Goal: Transaction & Acquisition: Book appointment/travel/reservation

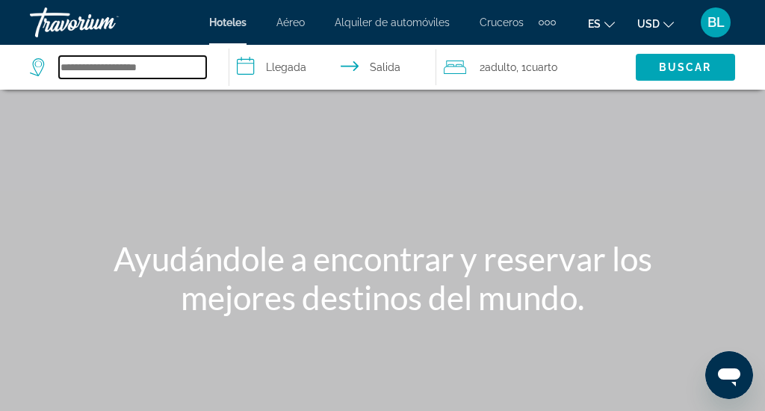
click at [147, 65] on input "Search hotel destination" at bounding box center [132, 67] width 147 height 22
type input "*"
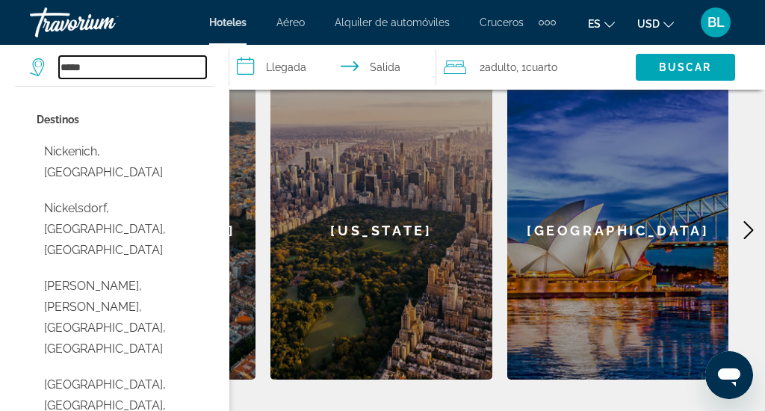
scroll to position [693, 0]
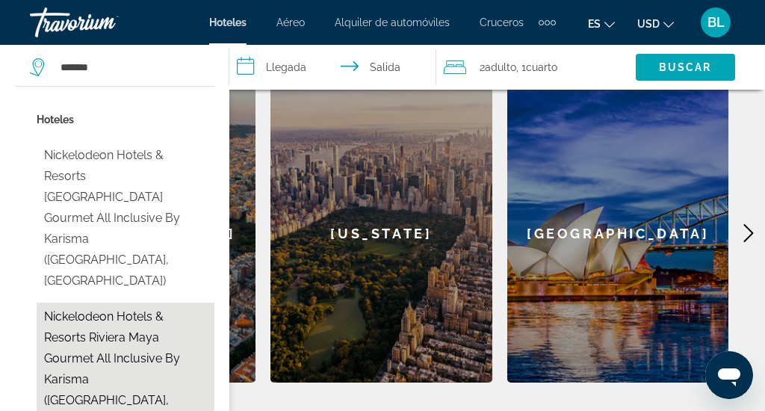
click at [115, 314] on button "Nickelodeon Hotels & Resorts Riviera Maya Gourmet All Inclusive by Karisma ([GE…" at bounding box center [126, 369] width 178 height 133
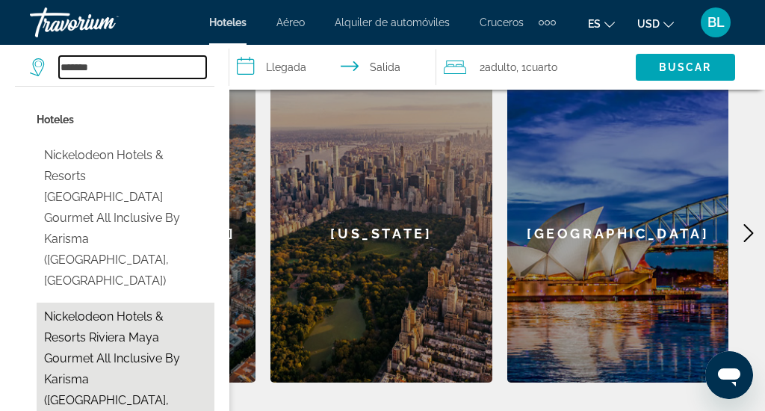
type input "**********"
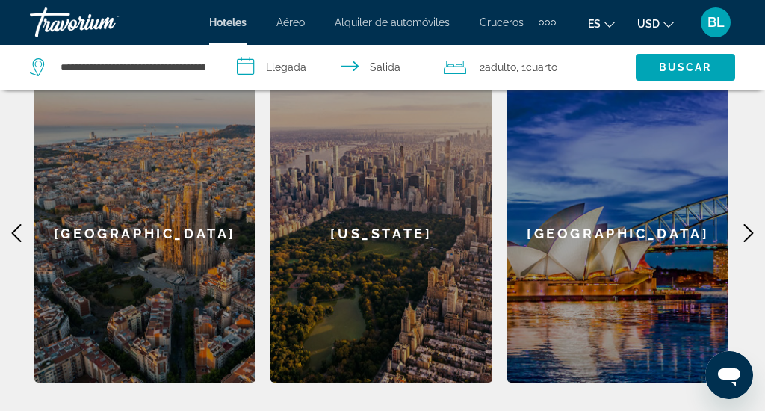
click at [269, 68] on input "**********" at bounding box center [335, 69] width 213 height 49
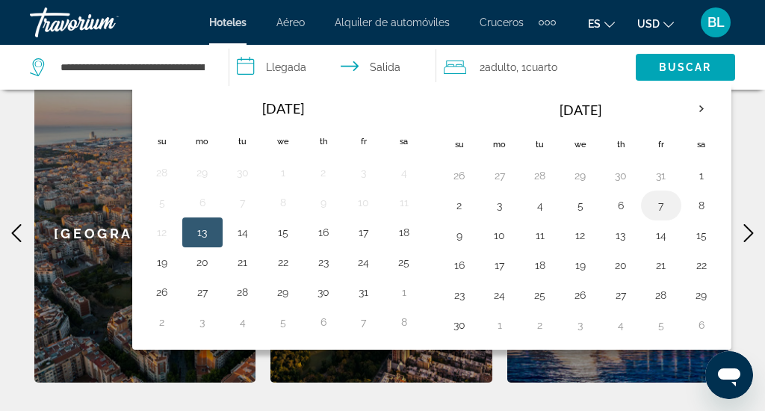
click at [662, 205] on button "7" at bounding box center [661, 205] width 24 height 21
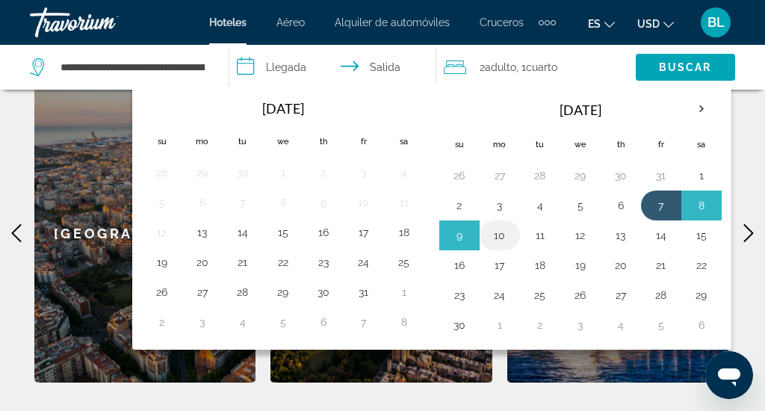
click at [505, 241] on button "10" at bounding box center [500, 235] width 24 height 21
type input "**********"
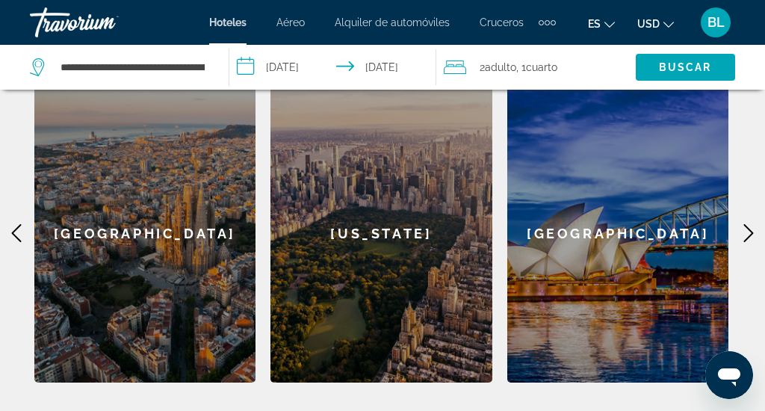
click at [539, 64] on span "Cuarto" at bounding box center [541, 67] width 31 height 12
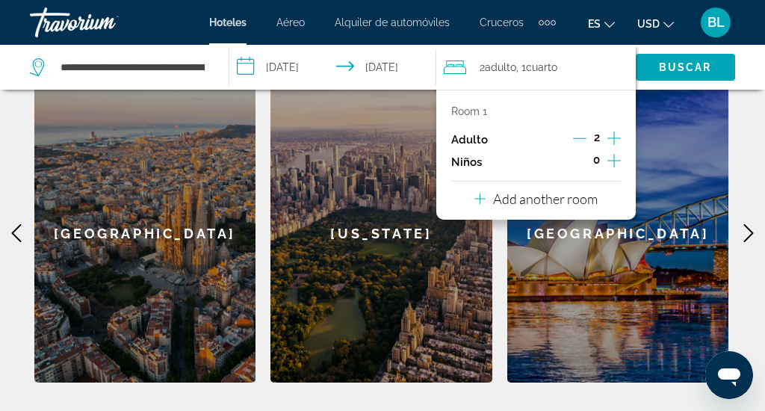
click at [613, 165] on icon "Increment children" at bounding box center [613, 161] width 13 height 18
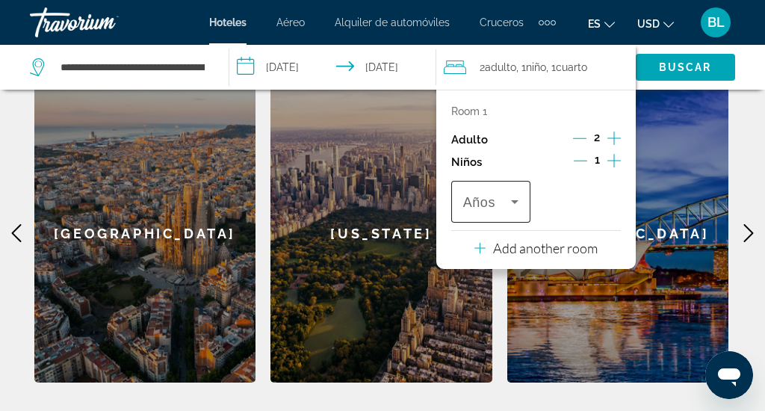
click at [504, 209] on span "Travelers: 2 adults, 1 child" at bounding box center [487, 202] width 48 height 18
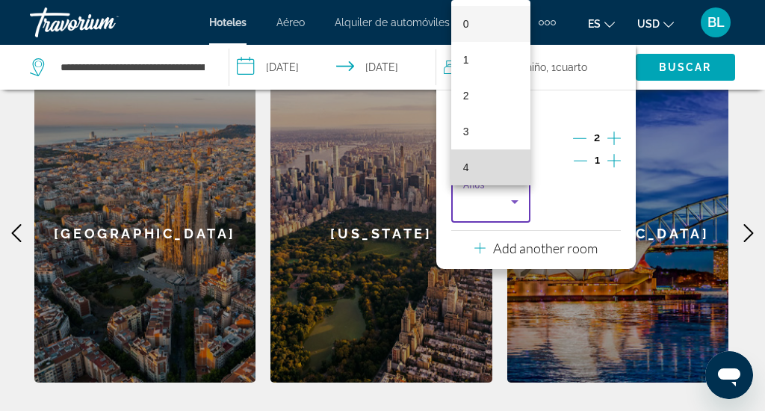
click at [491, 176] on mat-option "4" at bounding box center [490, 167] width 79 height 36
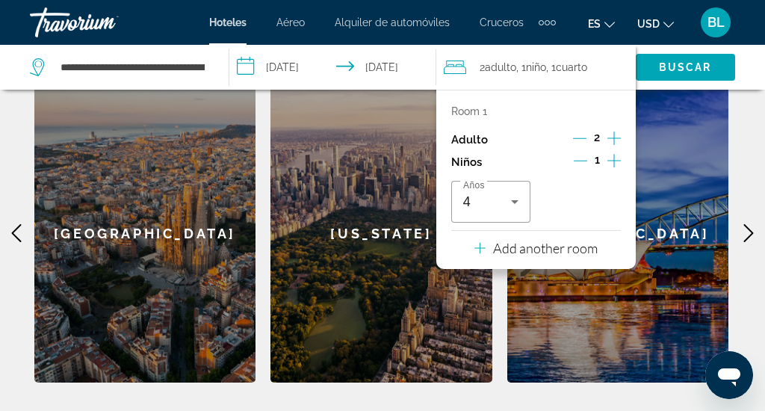
click at [579, 200] on div "Años 4" at bounding box center [536, 202] width 170 height 42
click at [667, 72] on span "Buscar" at bounding box center [685, 67] width 53 height 12
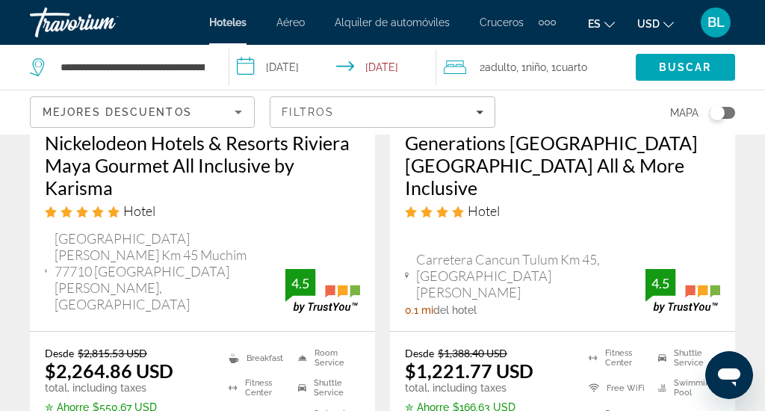
scroll to position [312, 0]
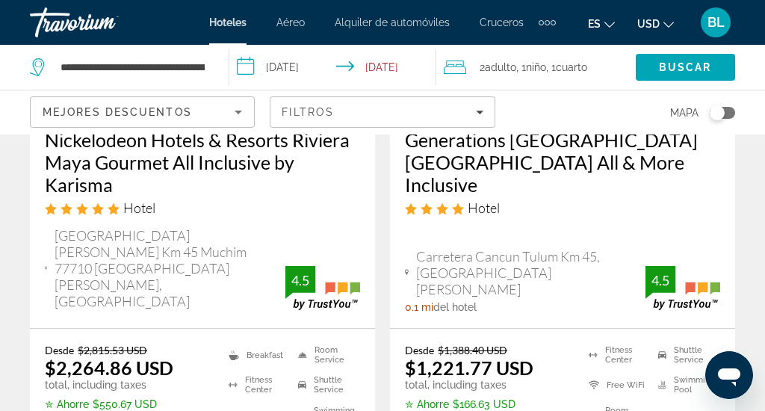
click at [223, 175] on h3 "Nickelodeon Hotels & Resorts Riviera Maya Gourmet All Inclusive by Karisma" at bounding box center [202, 162] width 315 height 67
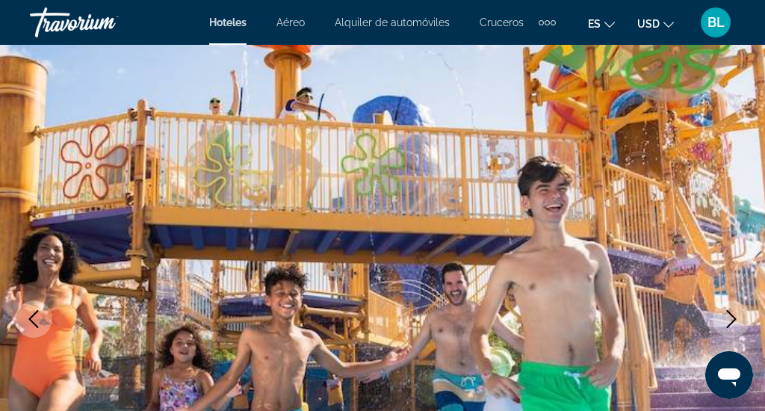
scroll to position [81, 0]
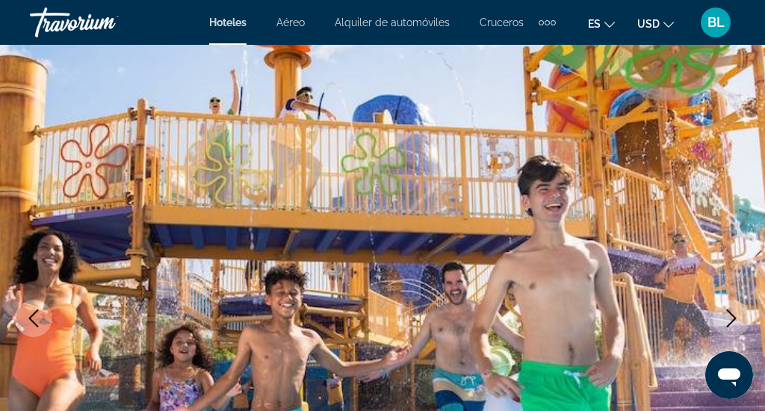
click at [734, 321] on icon "Next image" at bounding box center [732, 318] width 10 height 18
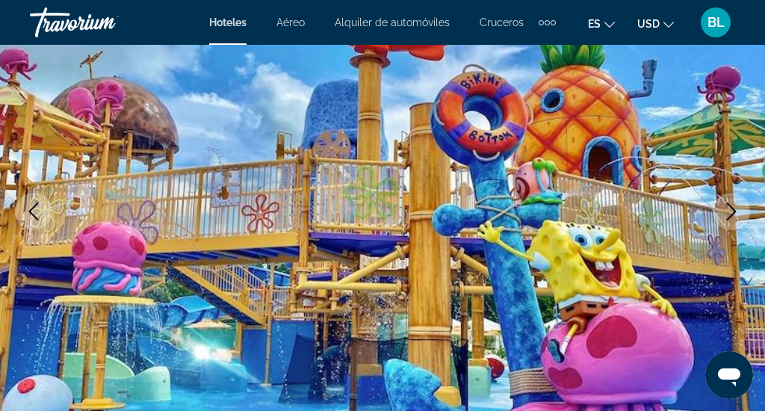
scroll to position [192, 0]
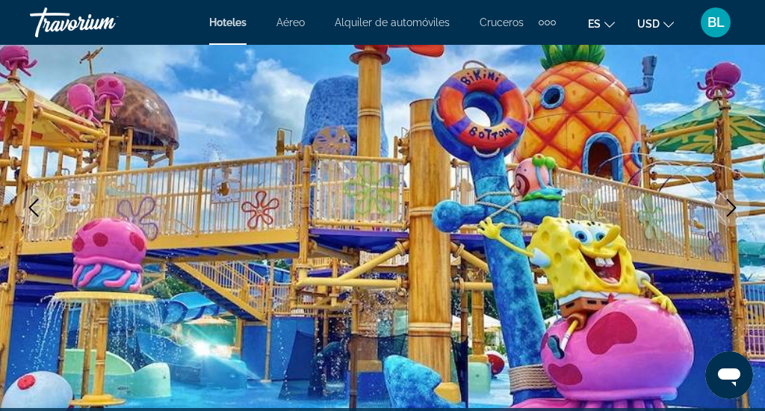
click at [731, 205] on icon "Next image" at bounding box center [732, 208] width 18 height 18
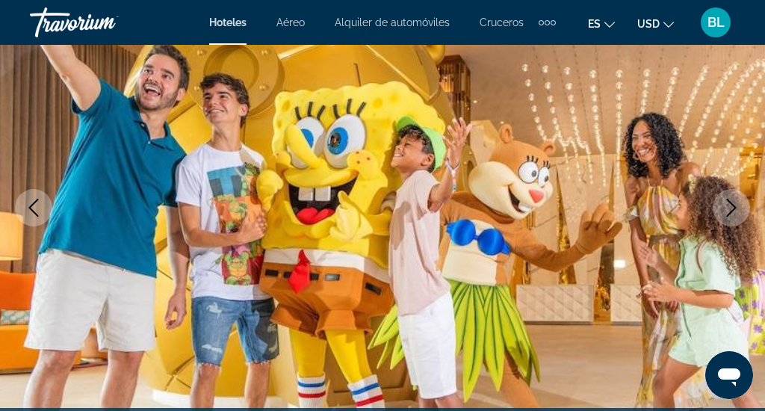
click at [731, 206] on icon "Next image" at bounding box center [732, 208] width 18 height 18
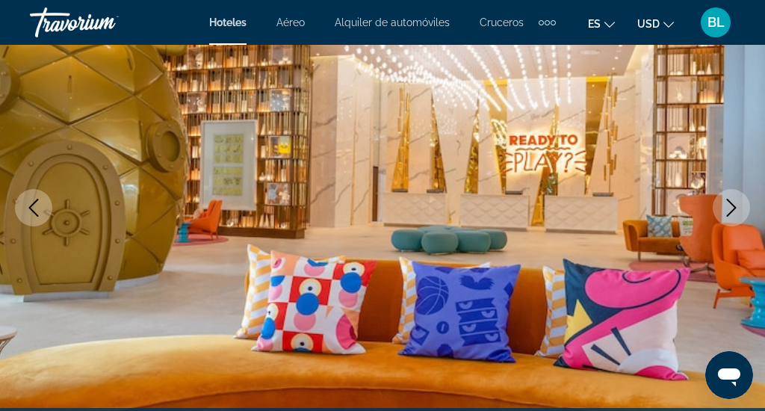
click at [732, 211] on icon "Next image" at bounding box center [732, 208] width 10 height 18
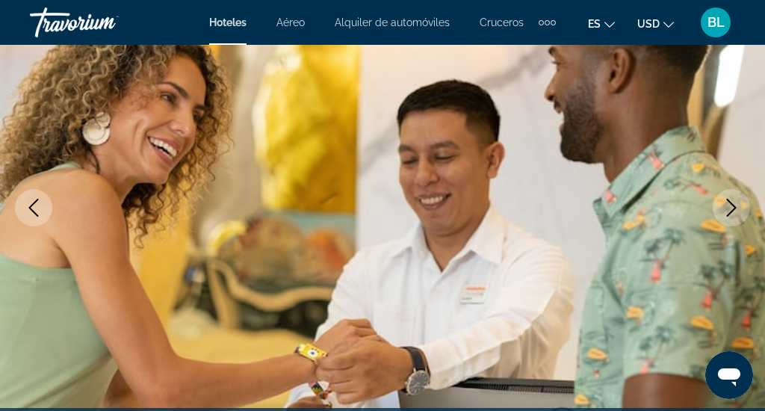
click at [731, 213] on icon "Next image" at bounding box center [732, 208] width 10 height 18
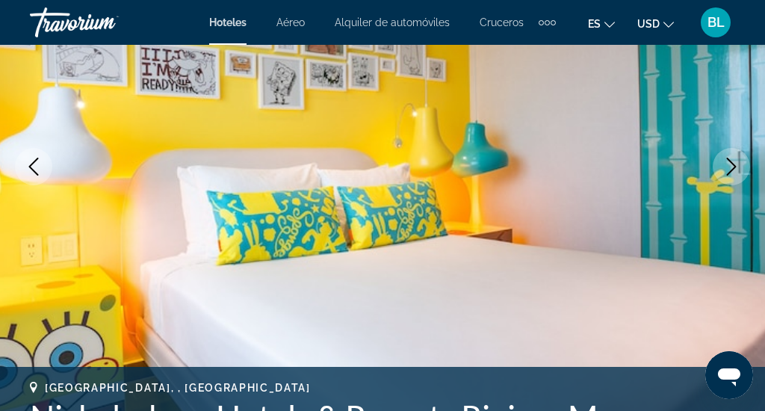
scroll to position [234, 0]
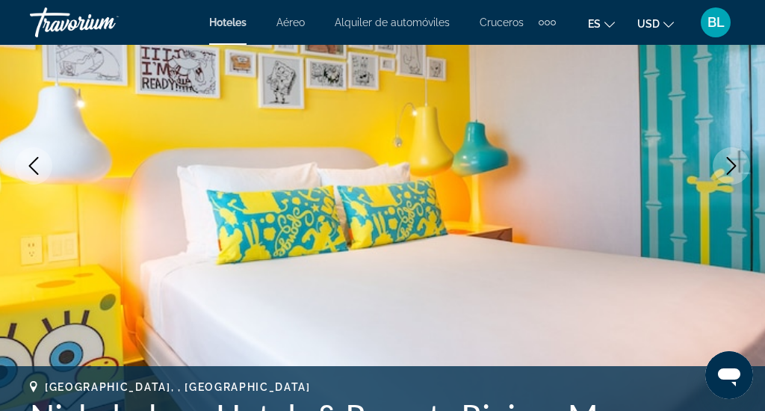
click at [733, 163] on icon "Next image" at bounding box center [732, 166] width 10 height 18
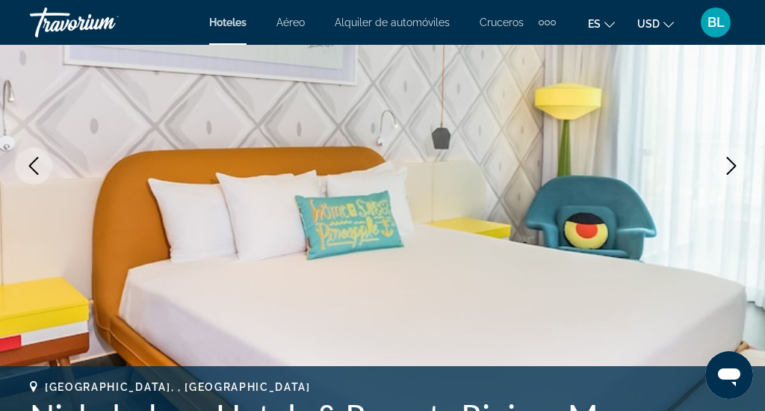
click at [731, 167] on icon "Next image" at bounding box center [732, 166] width 18 height 18
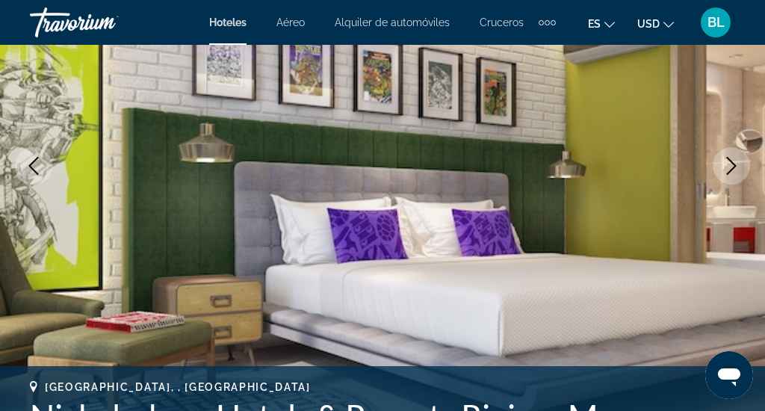
click at [732, 170] on icon "Next image" at bounding box center [732, 166] width 10 height 18
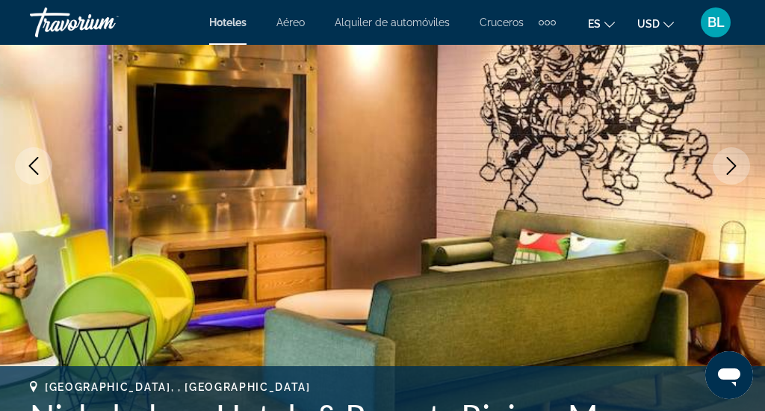
click at [732, 170] on icon "Next image" at bounding box center [732, 166] width 10 height 18
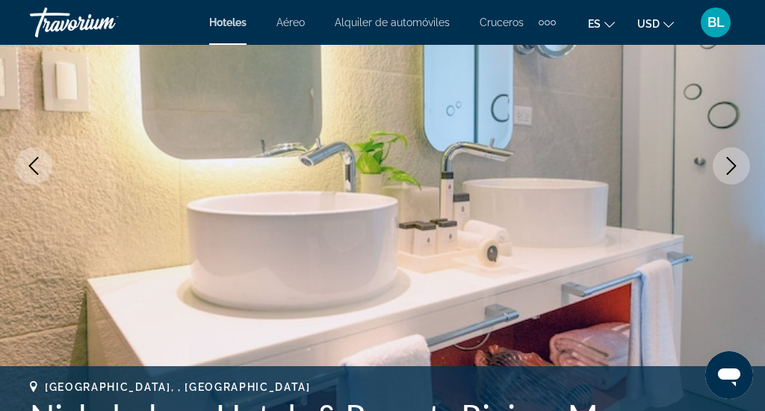
click at [732, 170] on icon "Next image" at bounding box center [732, 166] width 10 height 18
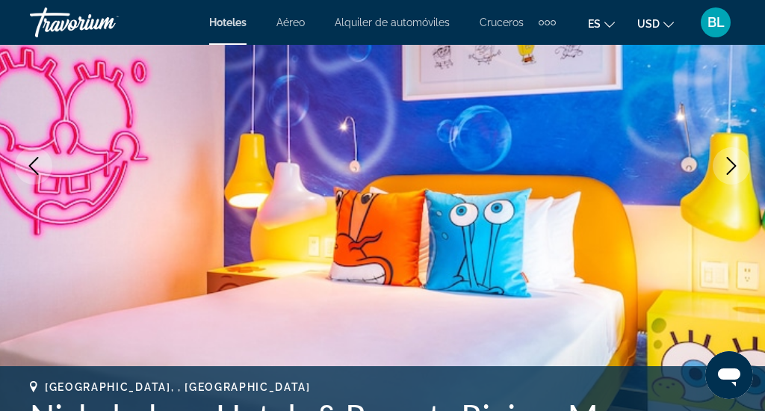
click at [731, 172] on icon "Next image" at bounding box center [732, 166] width 18 height 18
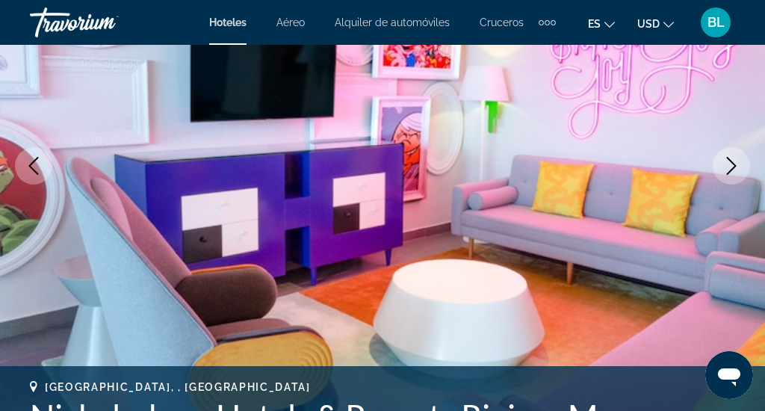
click at [731, 172] on icon "Next image" at bounding box center [732, 166] width 18 height 18
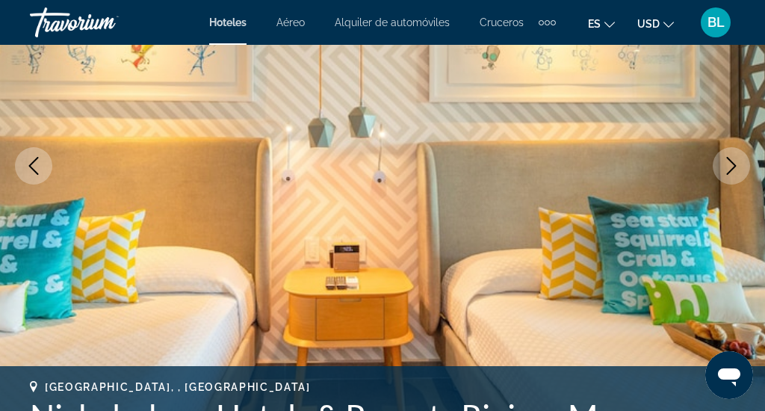
click at [731, 172] on icon "Next image" at bounding box center [732, 166] width 18 height 18
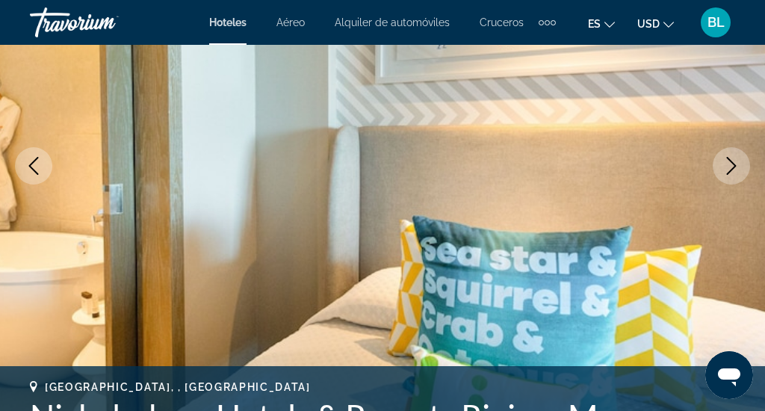
click at [731, 172] on icon "Next image" at bounding box center [732, 166] width 18 height 18
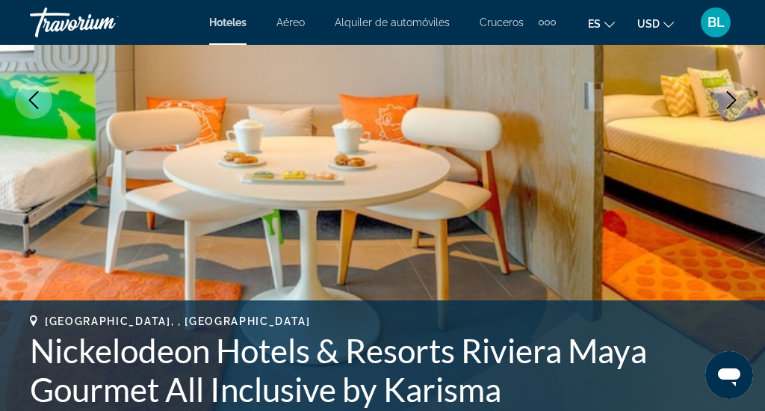
scroll to position [306, 0]
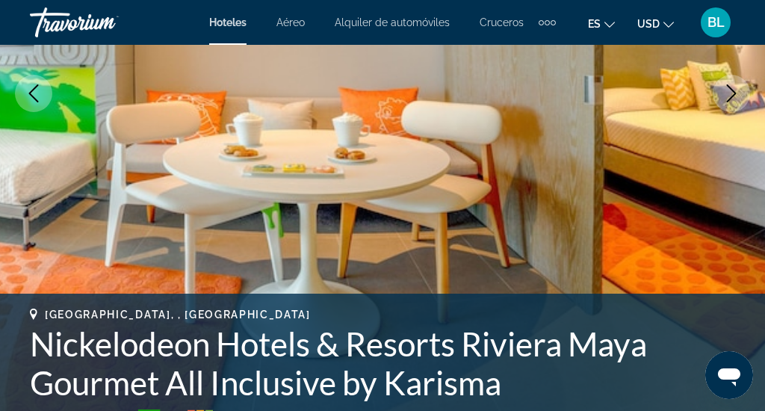
click at [737, 99] on icon "Next image" at bounding box center [732, 93] width 18 height 18
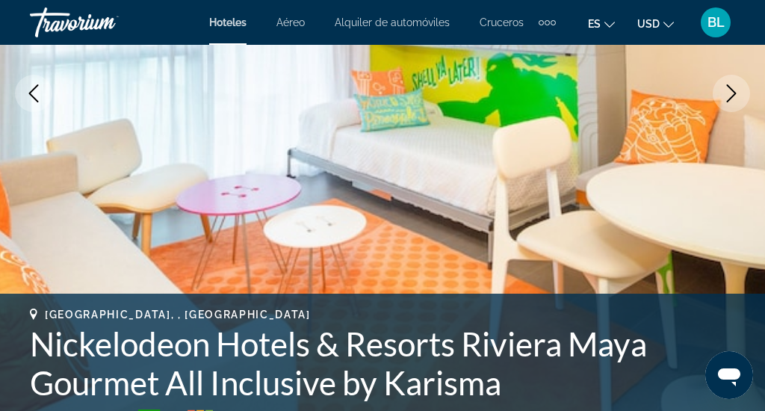
click at [732, 103] on button "Next image" at bounding box center [731, 93] width 37 height 37
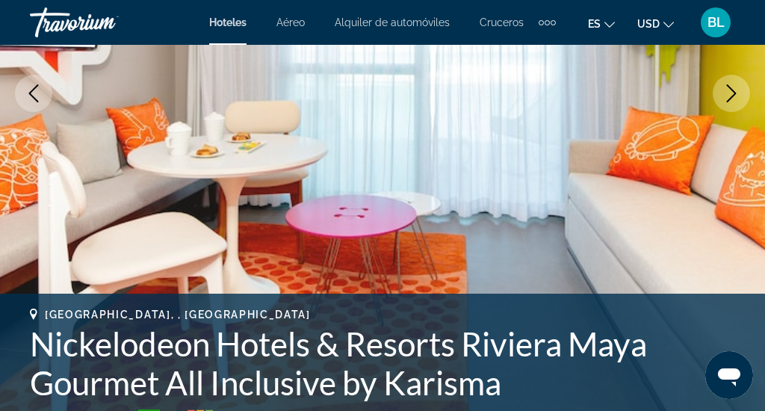
click at [732, 104] on button "Next image" at bounding box center [731, 93] width 37 height 37
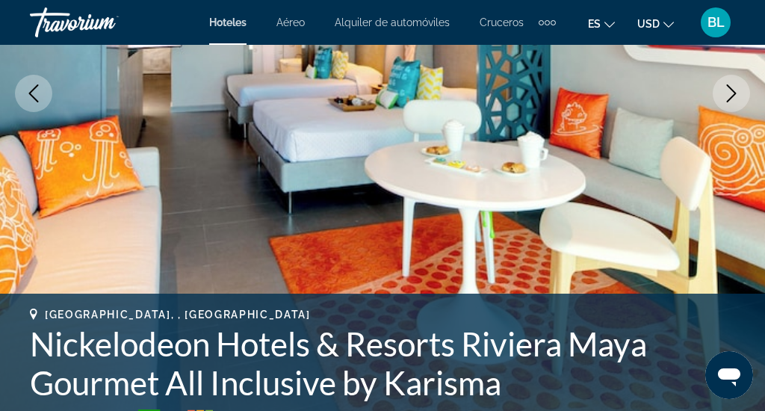
click at [732, 104] on button "Next image" at bounding box center [731, 93] width 37 height 37
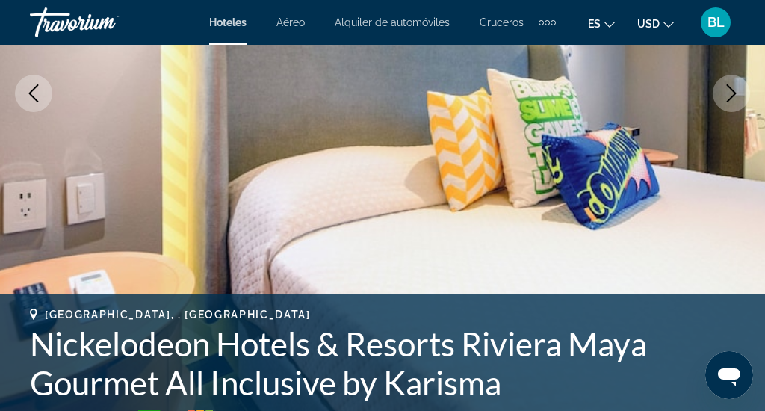
click at [732, 104] on button "Next image" at bounding box center [731, 93] width 37 height 37
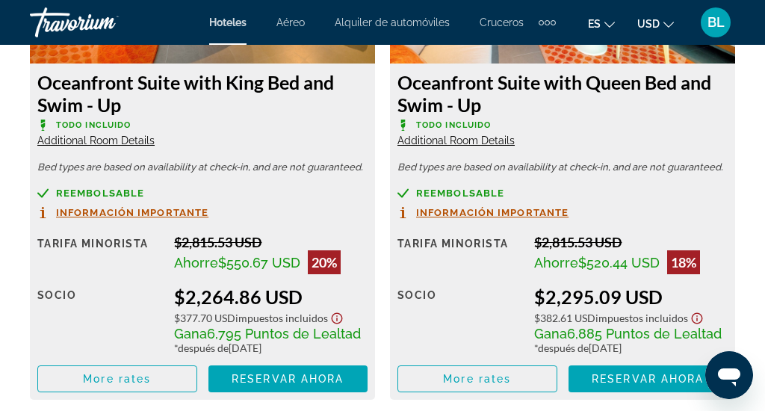
scroll to position [2690, 0]
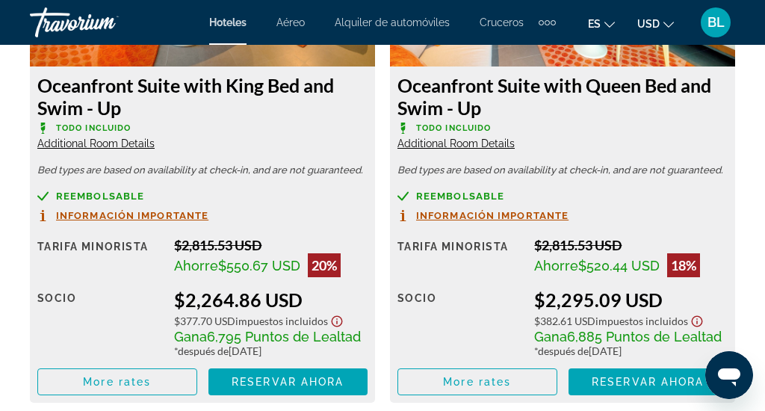
click at [474, 146] on span "Additional Room Details" at bounding box center [456, 143] width 117 height 12
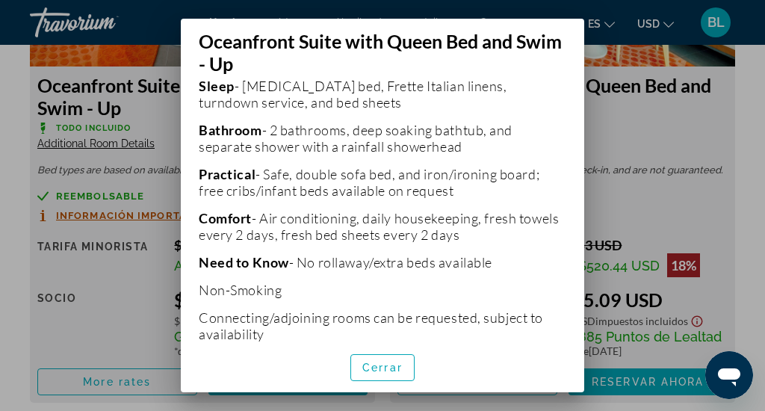
scroll to position [499, 0]
click at [379, 365] on span "Cerrar" at bounding box center [382, 368] width 40 height 12
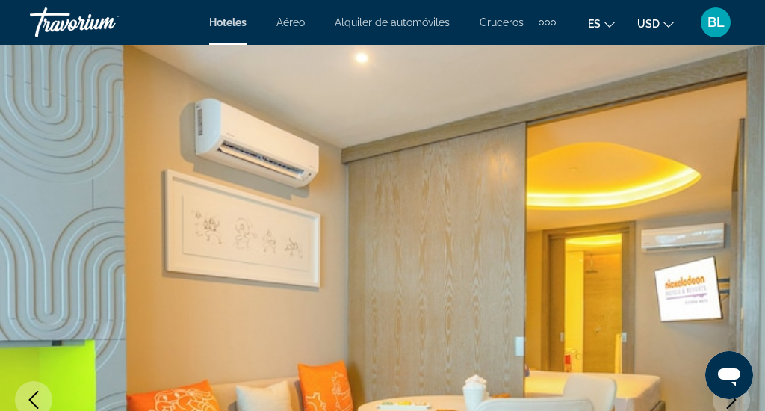
scroll to position [0, 0]
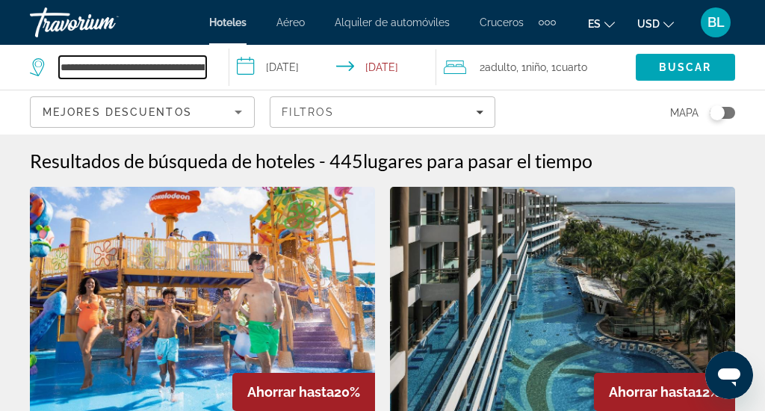
click at [188, 72] on input "**********" at bounding box center [132, 67] width 147 height 22
drag, startPoint x: 205, startPoint y: 69, endPoint x: 277, endPoint y: 87, distance: 74.8
click at [277, 87] on div "**********" at bounding box center [382, 67] width 765 height 45
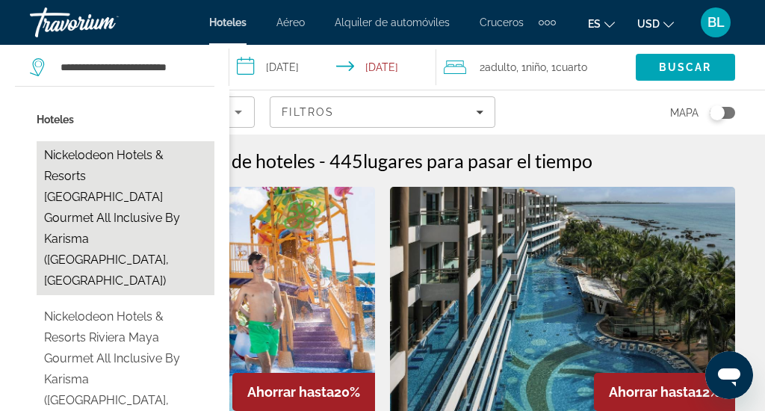
click at [139, 184] on button "Nickelodeon Hotels & Resorts [GEOGRAPHIC_DATA] Gourmet All Inclusive by Karisma…" at bounding box center [126, 218] width 178 height 154
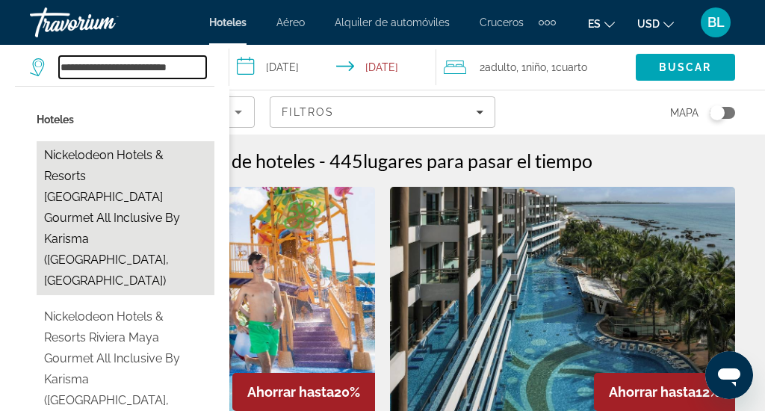
type input "**********"
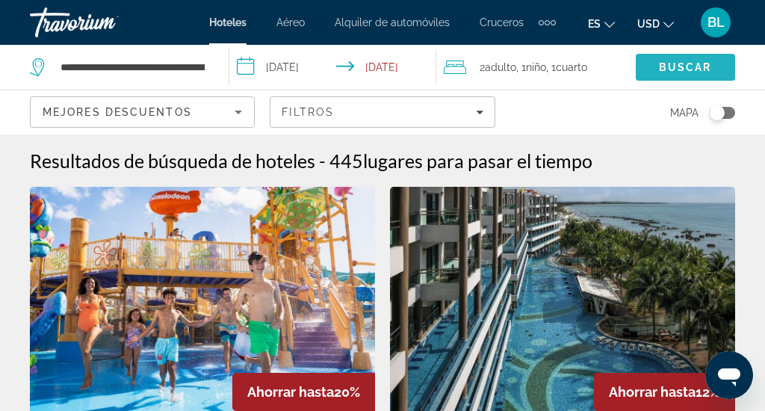
click at [676, 72] on span "Buscar" at bounding box center [685, 67] width 53 height 12
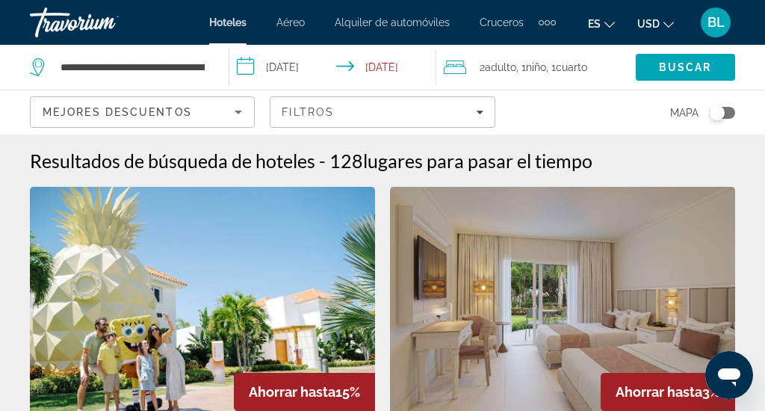
click at [257, 333] on img "Main content" at bounding box center [202, 306] width 345 height 239
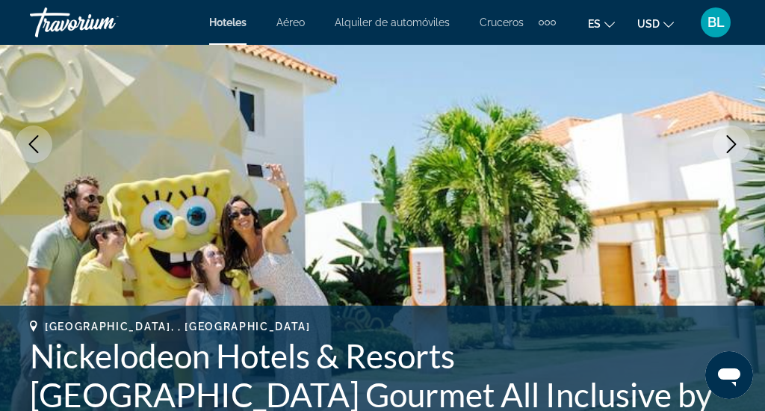
scroll to position [262, 0]
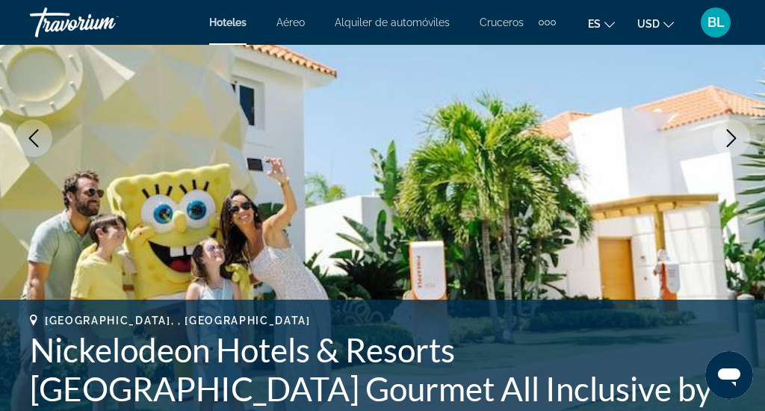
click at [737, 142] on icon "Next image" at bounding box center [732, 138] width 18 height 18
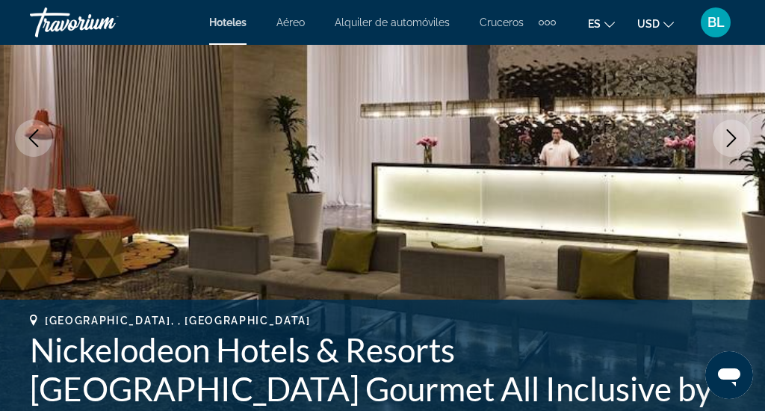
click at [737, 142] on icon "Next image" at bounding box center [732, 138] width 18 height 18
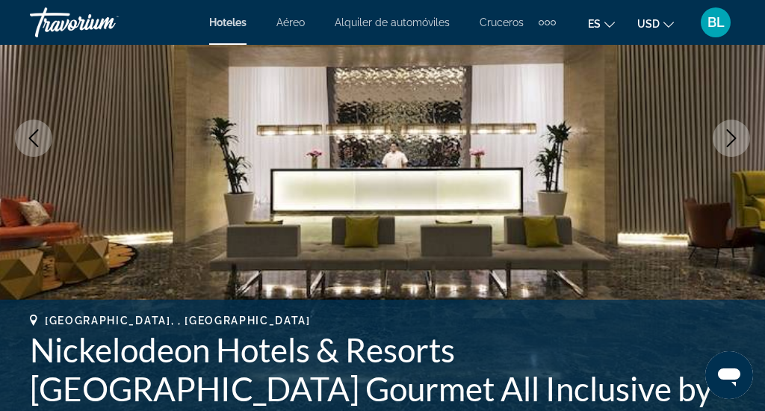
click at [737, 142] on icon "Next image" at bounding box center [732, 138] width 18 height 18
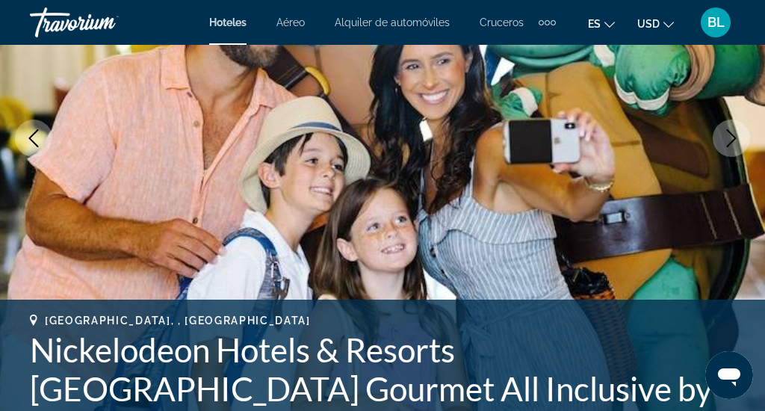
click at [737, 142] on icon "Next image" at bounding box center [732, 138] width 18 height 18
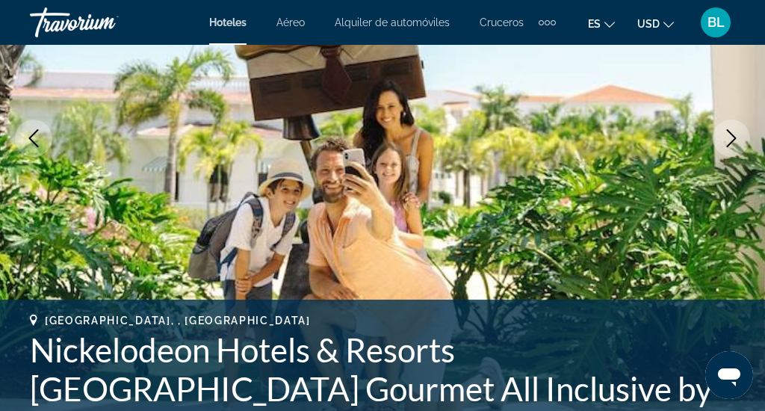
click at [737, 142] on icon "Next image" at bounding box center [732, 138] width 18 height 18
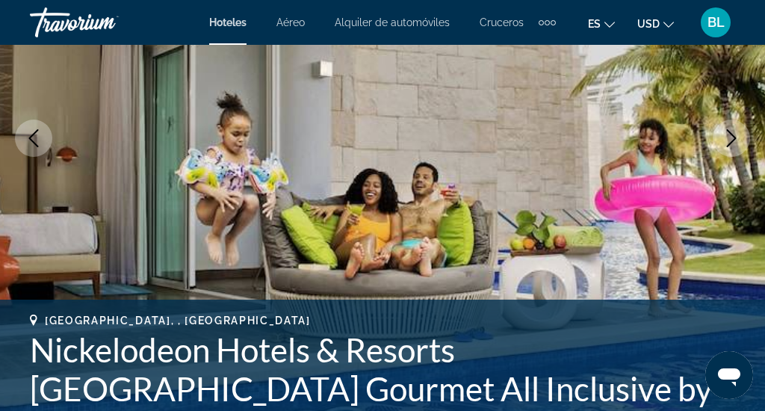
click at [734, 140] on icon "Next image" at bounding box center [732, 138] width 10 height 18
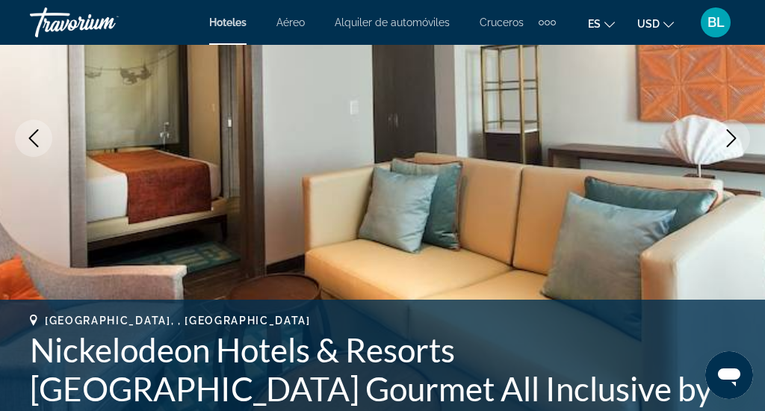
click at [734, 140] on icon "Next image" at bounding box center [732, 138] width 10 height 18
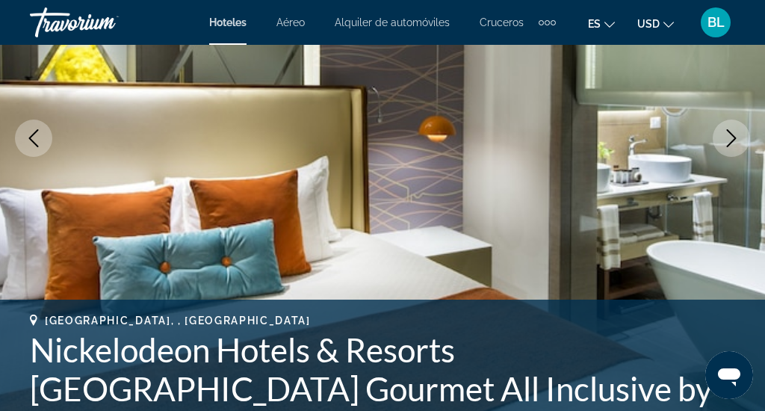
click at [733, 140] on icon "Next image" at bounding box center [732, 138] width 10 height 18
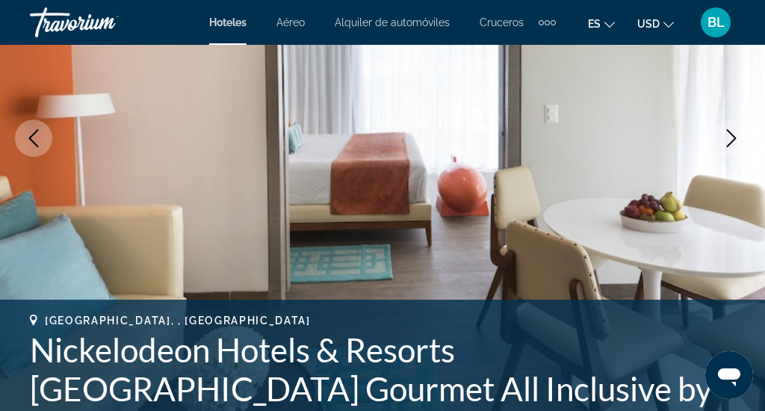
click at [733, 140] on icon "Next image" at bounding box center [732, 138] width 10 height 18
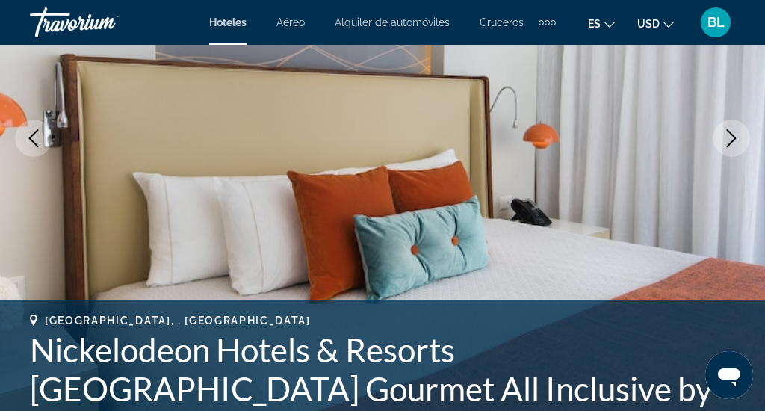
click at [733, 140] on icon "Next image" at bounding box center [732, 138] width 10 height 18
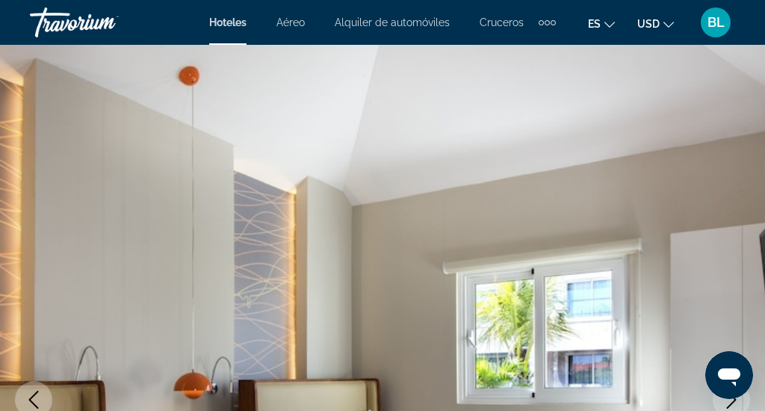
scroll to position [0, 0]
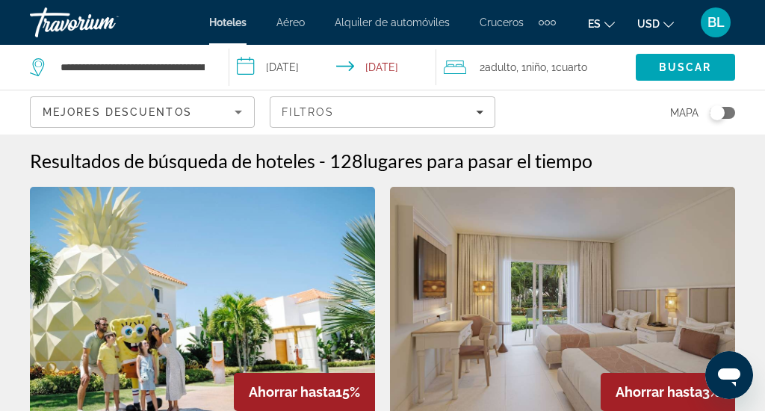
click at [212, 76] on div "**********" at bounding box center [122, 67] width 184 height 45
click at [206, 70] on div "**********" at bounding box center [122, 67] width 184 height 45
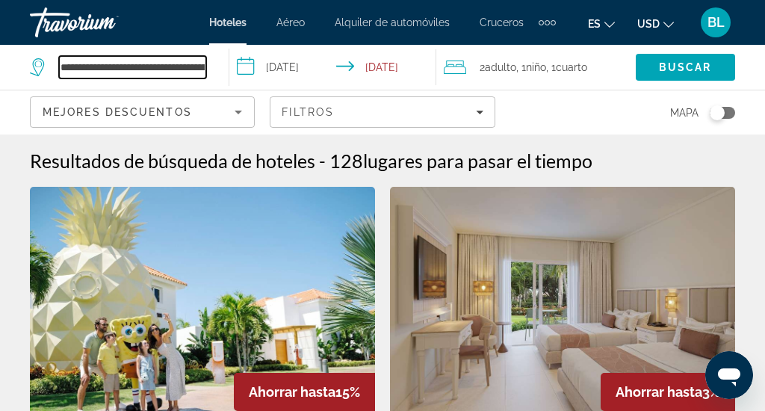
click at [200, 70] on input "**********" at bounding box center [132, 67] width 147 height 22
drag, startPoint x: 205, startPoint y: 67, endPoint x: 295, endPoint y: 72, distance: 90.6
click at [295, 73] on div "**********" at bounding box center [382, 67] width 765 height 45
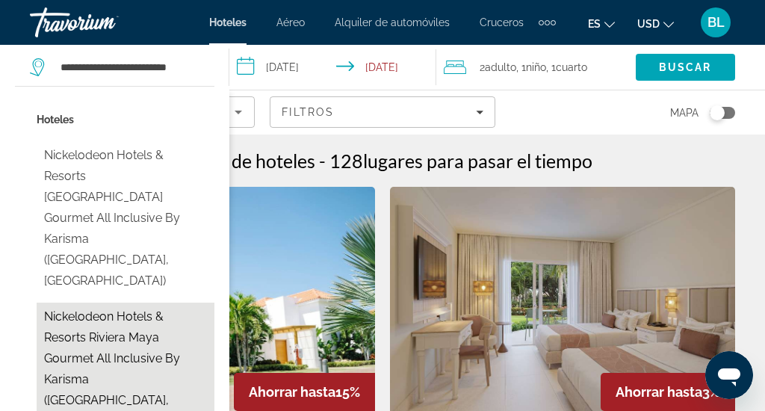
click at [150, 303] on button "Nickelodeon Hotels & Resorts Riviera Maya Gourmet All Inclusive by Karisma ([GE…" at bounding box center [126, 369] width 178 height 133
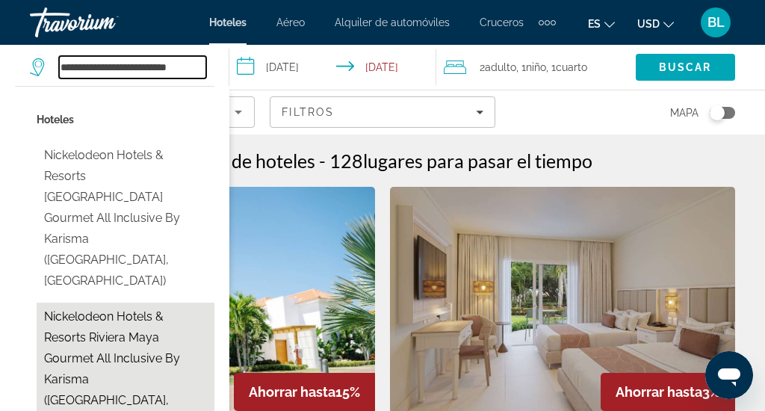
type input "**********"
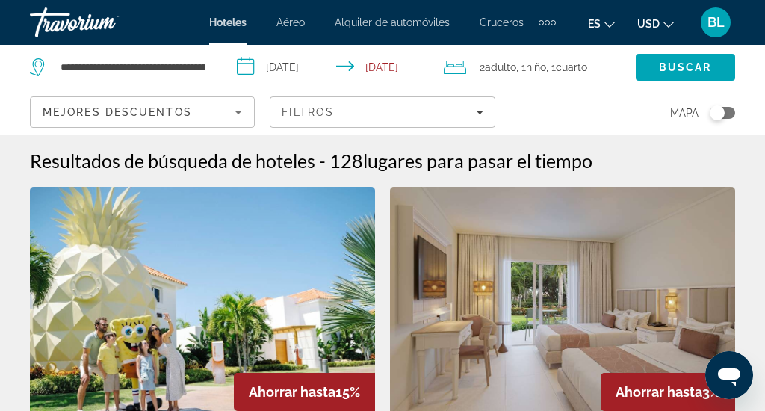
click at [309, 67] on input "**********" at bounding box center [335, 69] width 213 height 49
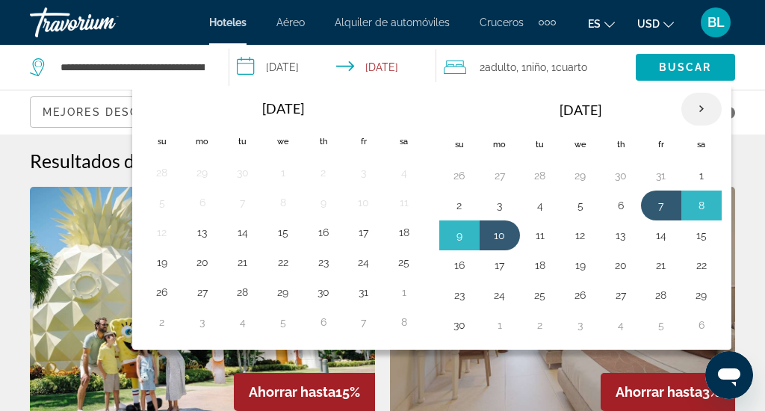
click at [705, 110] on th "Next month" at bounding box center [701, 109] width 40 height 33
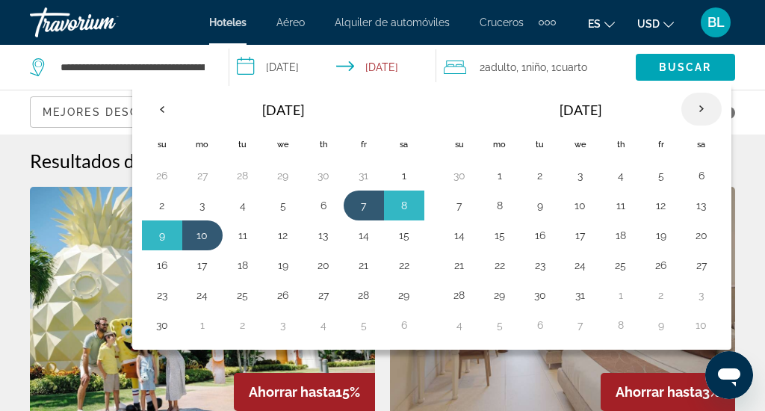
click at [703, 111] on th "Next month" at bounding box center [701, 109] width 40 height 33
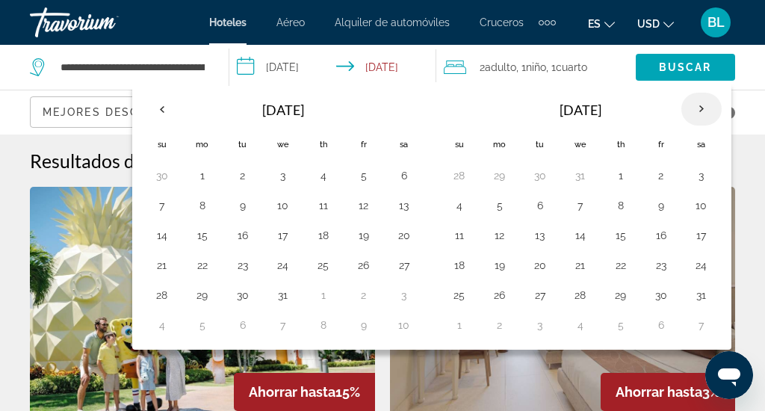
click at [703, 111] on th "Next month" at bounding box center [701, 109] width 40 height 33
click at [702, 111] on th "Next month" at bounding box center [701, 109] width 40 height 33
click at [660, 271] on button "24" at bounding box center [661, 265] width 24 height 21
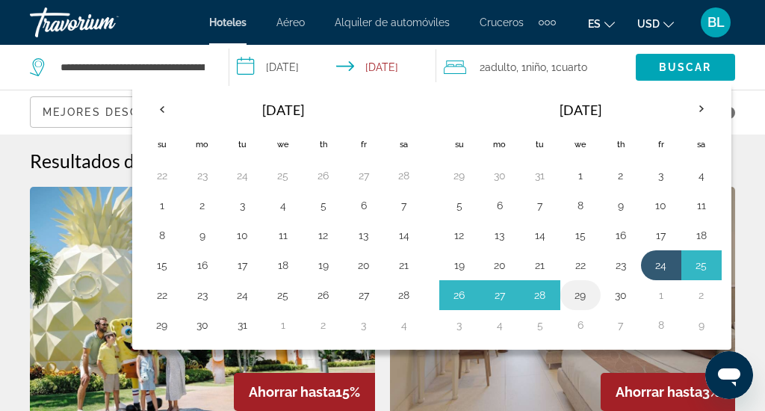
click at [576, 297] on button "29" at bounding box center [581, 295] width 24 height 21
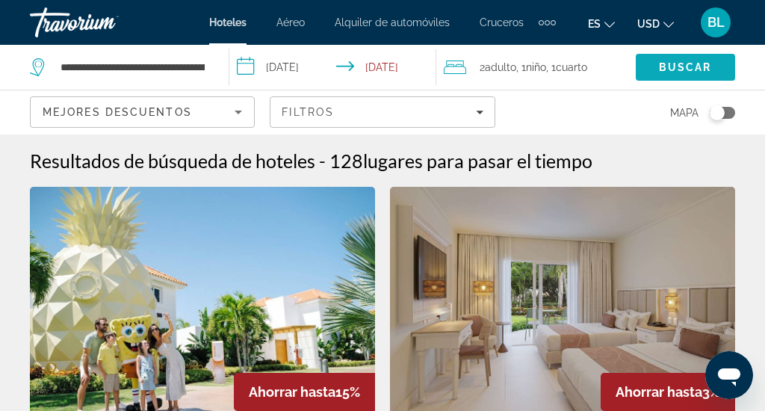
click at [698, 66] on span "Buscar" at bounding box center [685, 67] width 53 height 12
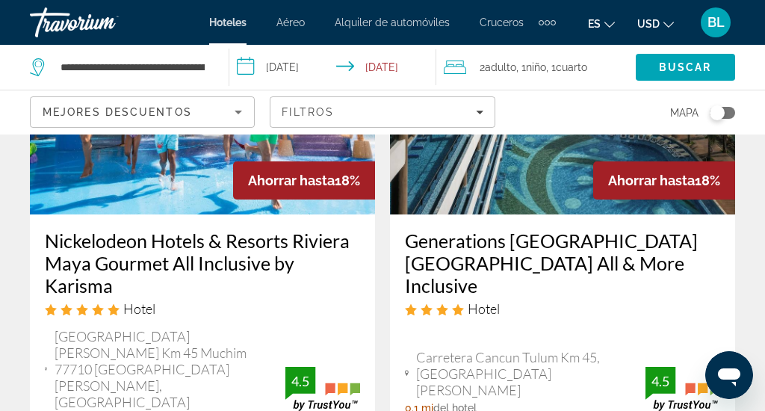
scroll to position [192, 0]
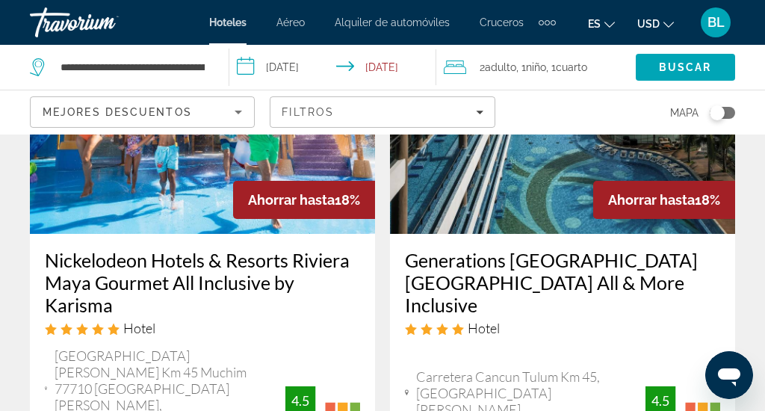
click at [381, 69] on input "**********" at bounding box center [335, 69] width 213 height 49
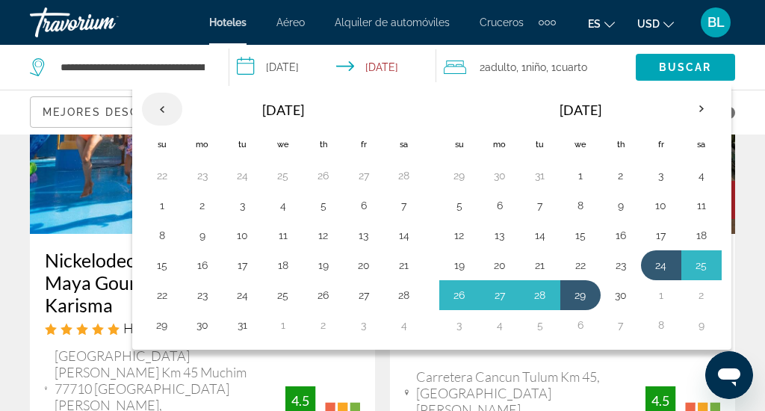
click at [164, 114] on th "Previous month" at bounding box center [162, 109] width 40 height 33
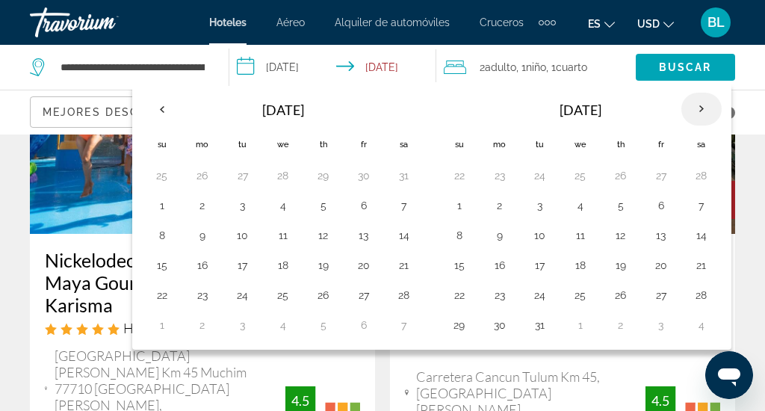
click at [697, 108] on th "Next month" at bounding box center [701, 109] width 40 height 33
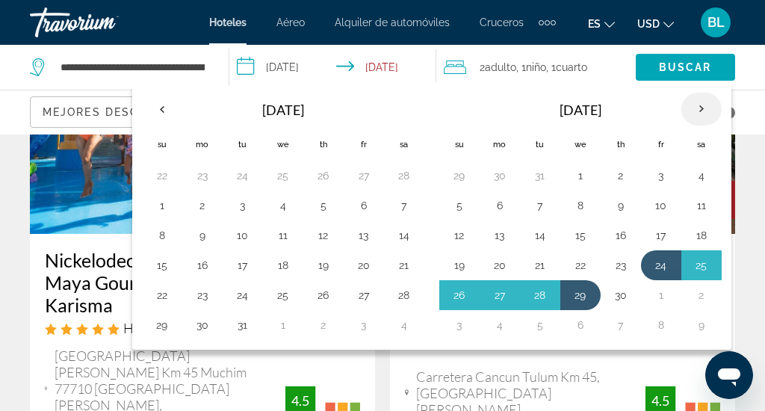
click at [697, 108] on th "Next month" at bounding box center [701, 109] width 40 height 33
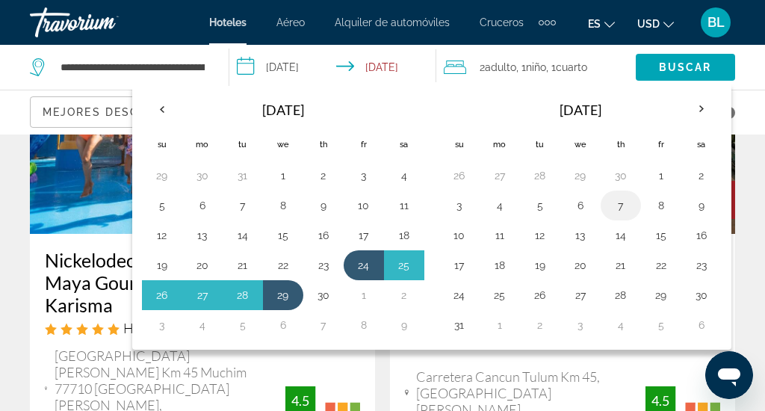
click at [622, 204] on button "7" at bounding box center [621, 205] width 24 height 21
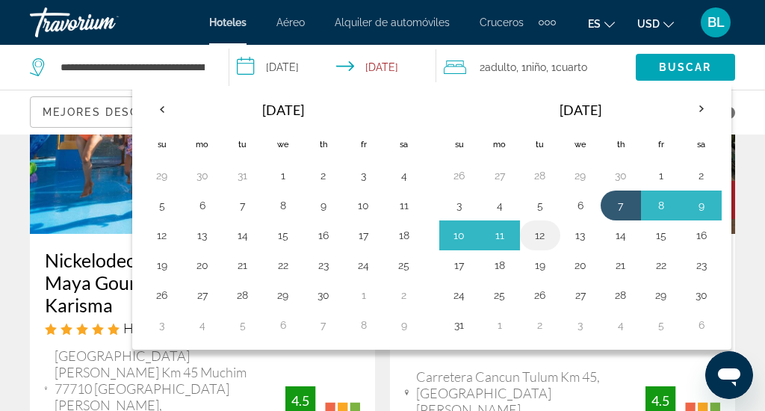
click at [534, 235] on button "12" at bounding box center [540, 235] width 24 height 21
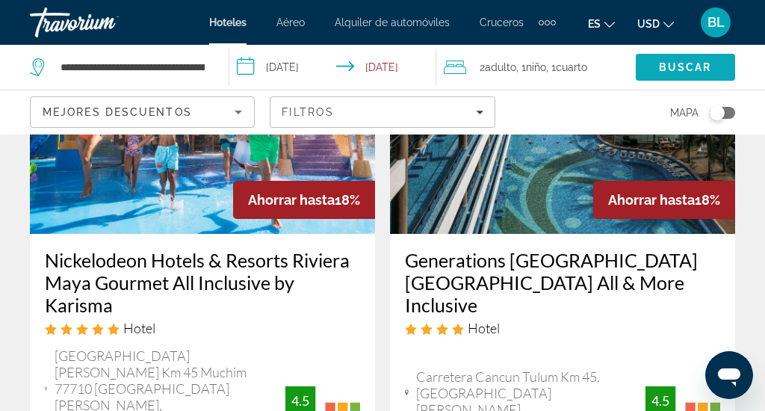
click at [695, 71] on span "Buscar" at bounding box center [685, 67] width 53 height 12
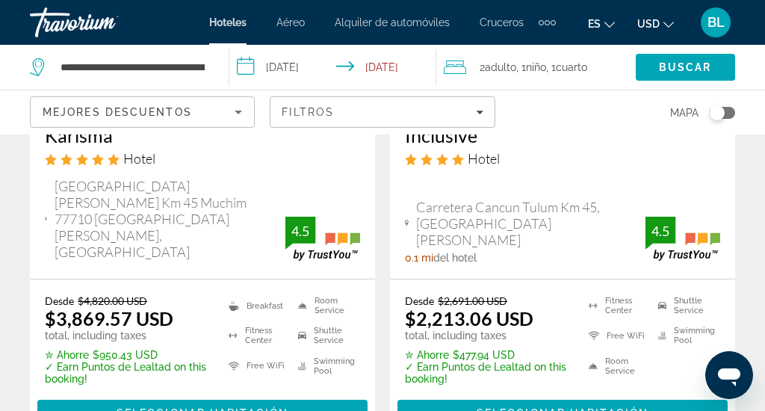
scroll to position [357, 0]
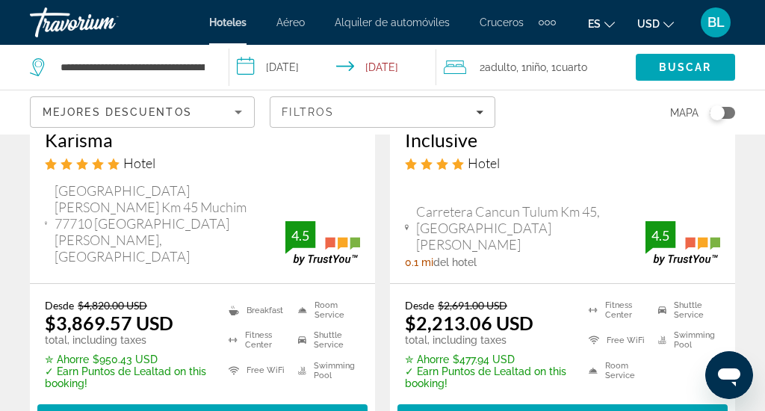
click at [401, 69] on input "**********" at bounding box center [335, 69] width 213 height 49
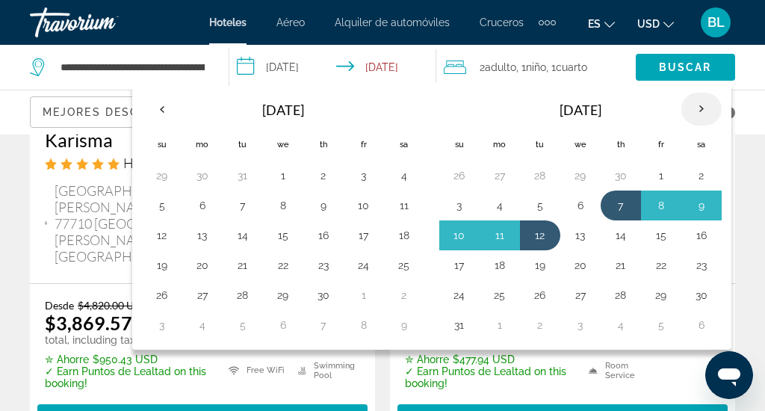
click at [699, 107] on th "Next month" at bounding box center [701, 109] width 40 height 33
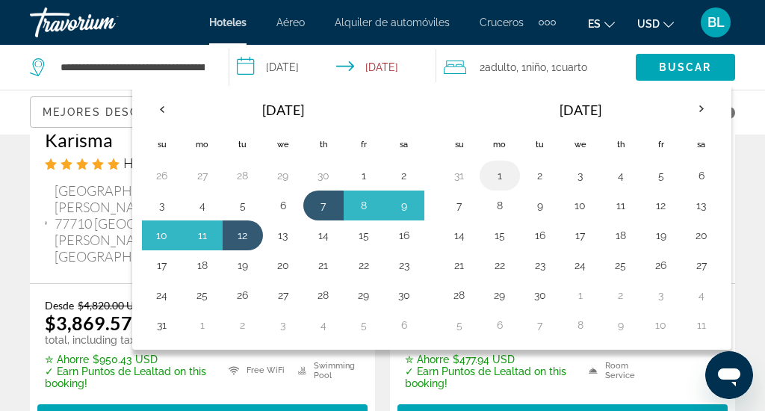
click at [501, 178] on button "1" at bounding box center [500, 175] width 24 height 21
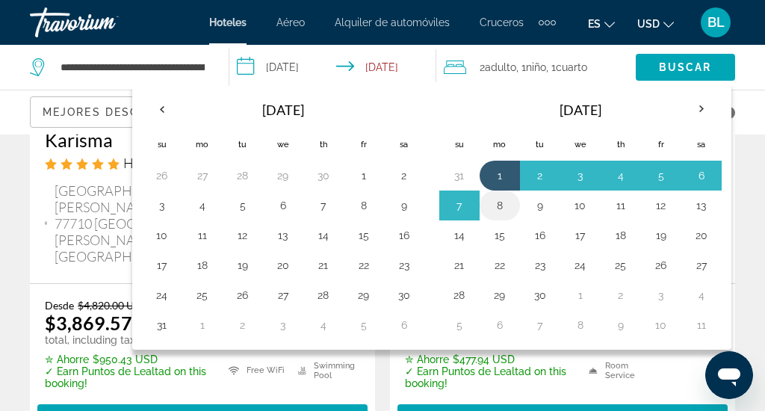
click at [506, 204] on button "8" at bounding box center [500, 205] width 24 height 21
type input "**********"
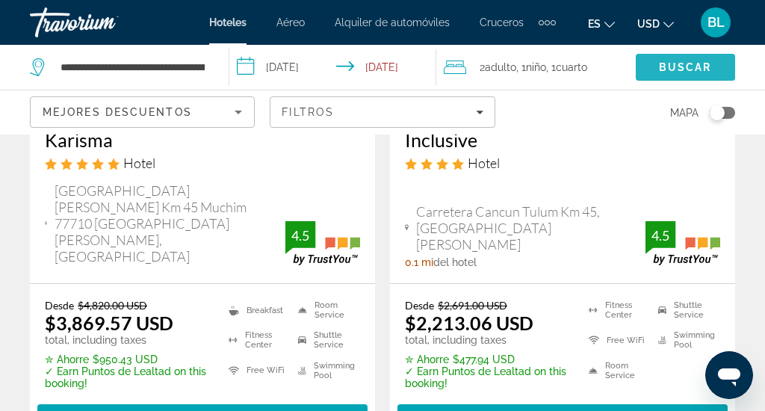
click at [670, 75] on span "Search" at bounding box center [685, 67] width 99 height 36
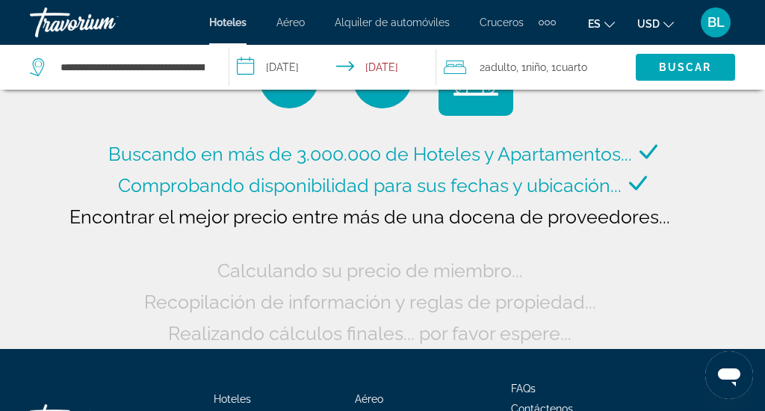
scroll to position [70, 0]
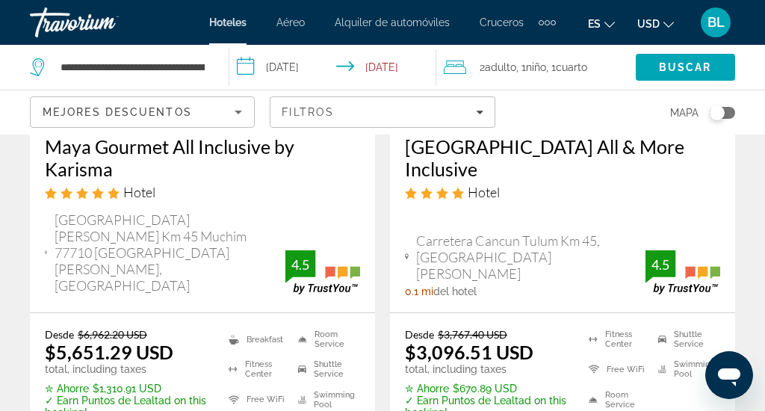
scroll to position [324, 0]
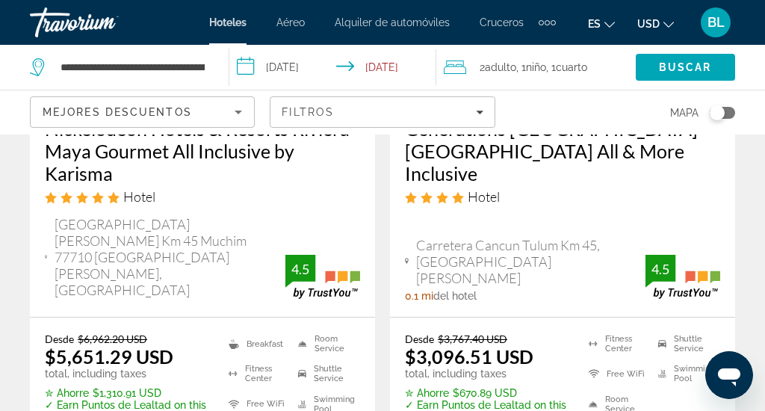
click at [372, 72] on input "**********" at bounding box center [335, 69] width 213 height 49
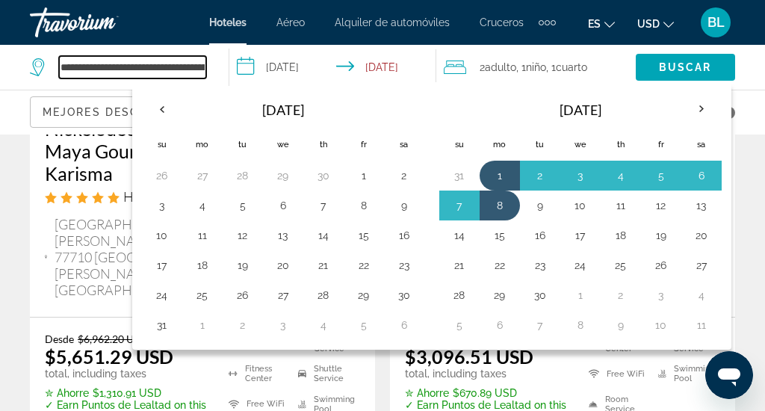
click at [188, 68] on input "**********" at bounding box center [132, 67] width 147 height 22
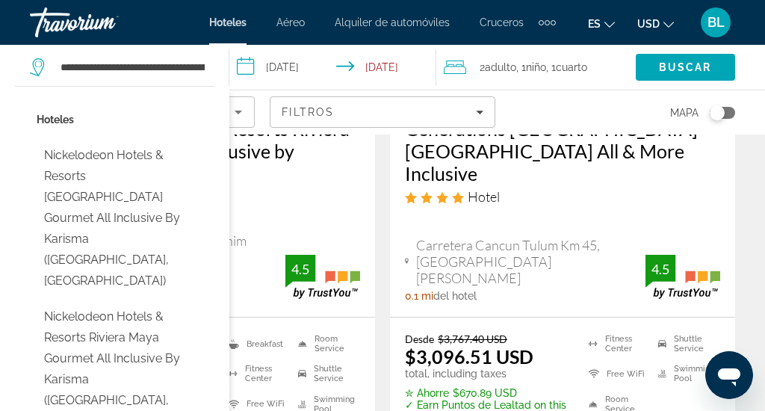
drag, startPoint x: 58, startPoint y: 67, endPoint x: 86, endPoint y: 71, distance: 27.9
click at [96, 66] on div "**********" at bounding box center [118, 67] width 176 height 22
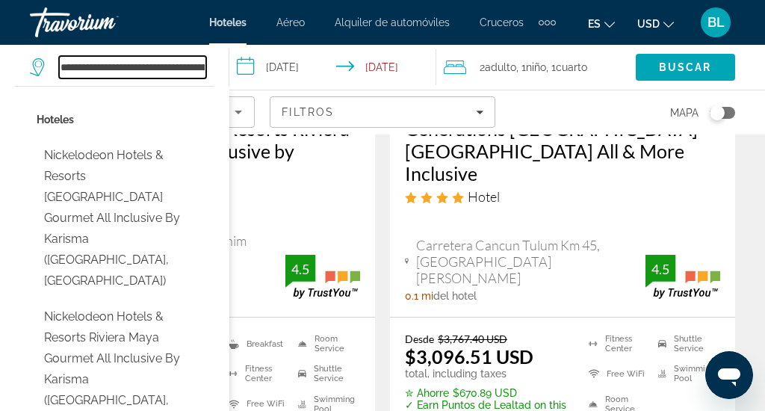
drag, startPoint x: 64, startPoint y: 67, endPoint x: 366, endPoint y: 207, distance: 333.3
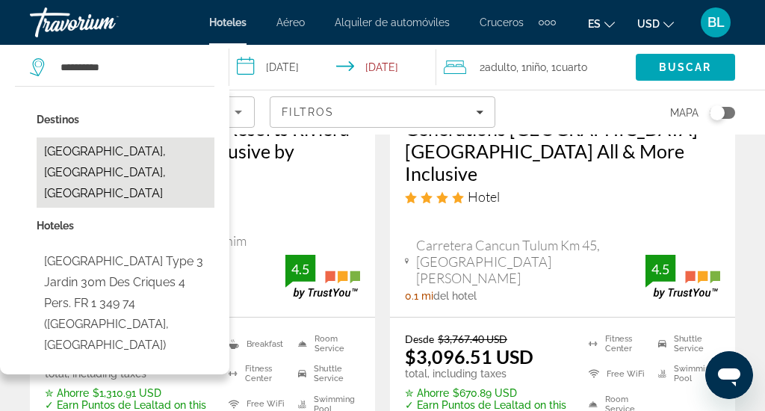
click at [140, 149] on button "[GEOGRAPHIC_DATA], [GEOGRAPHIC_DATA], [GEOGRAPHIC_DATA]" at bounding box center [126, 172] width 178 height 70
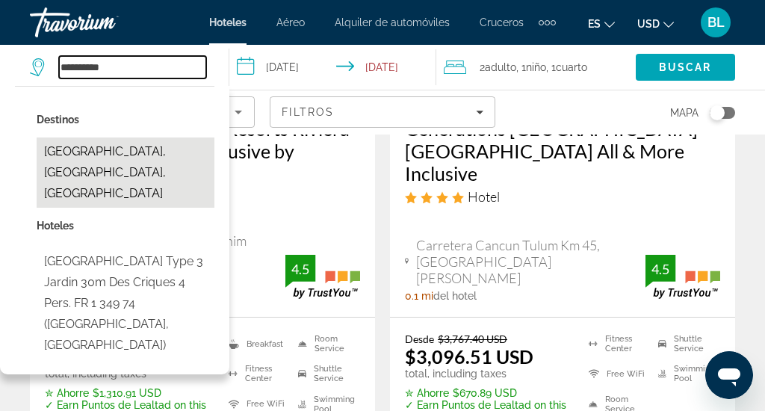
type input "**********"
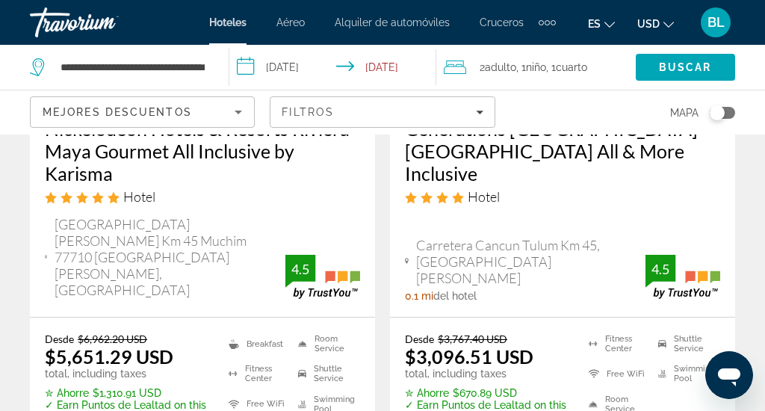
click at [376, 69] on input "**********" at bounding box center [335, 69] width 213 height 49
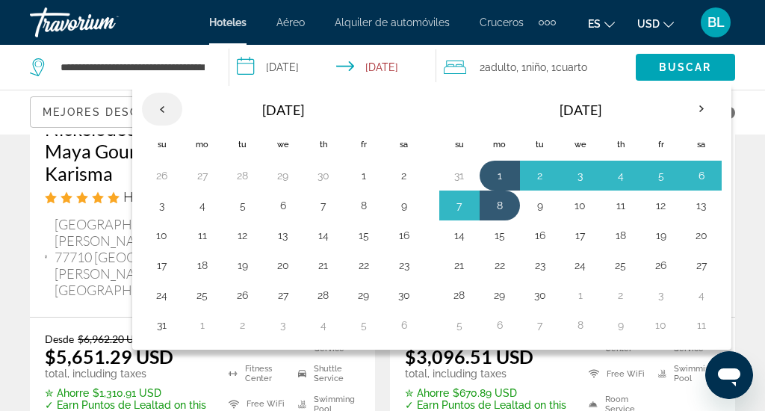
click at [170, 108] on th "Previous month" at bounding box center [162, 109] width 40 height 33
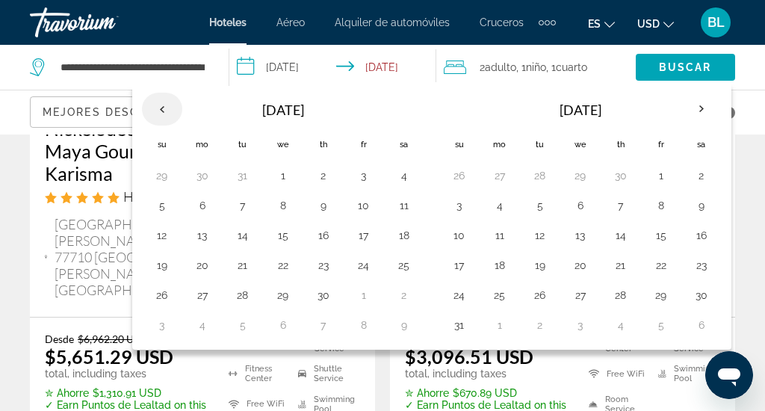
click at [170, 108] on th "Previous month" at bounding box center [162, 109] width 40 height 33
click at [659, 207] on button "6" at bounding box center [661, 205] width 24 height 21
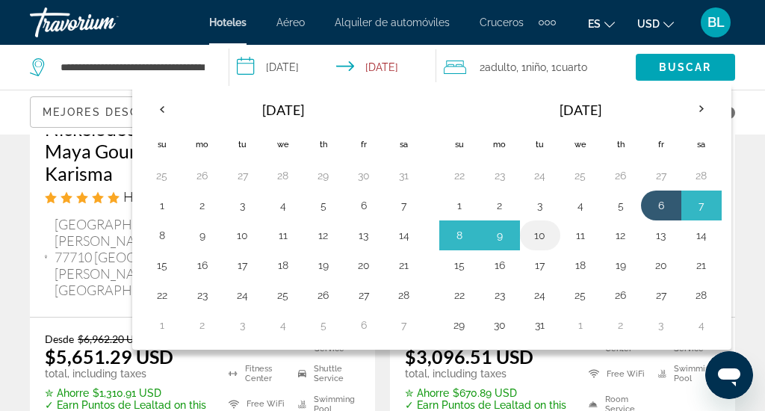
click at [548, 241] on button "10" at bounding box center [540, 235] width 24 height 21
type input "**********"
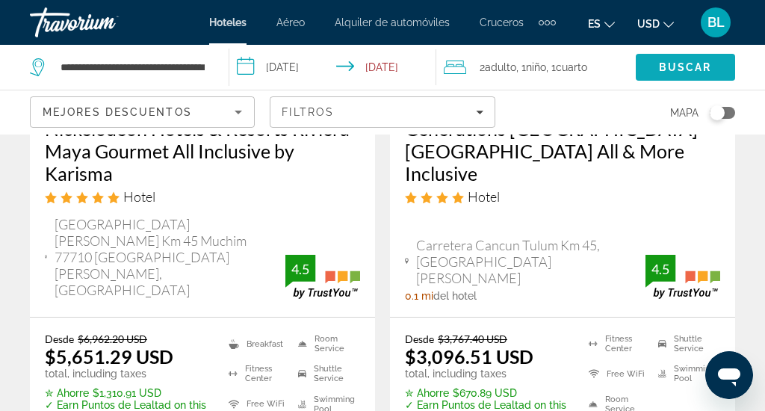
click at [698, 67] on span "Buscar" at bounding box center [685, 67] width 53 height 12
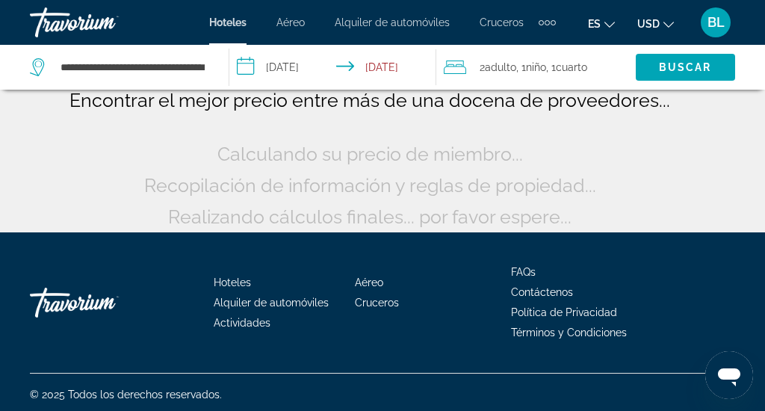
scroll to position [189, 0]
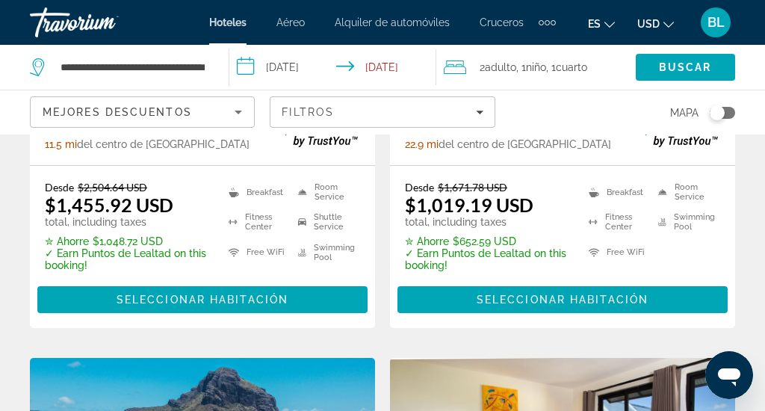
scroll to position [2688, 0]
